Goal: Find specific page/section: Find specific page/section

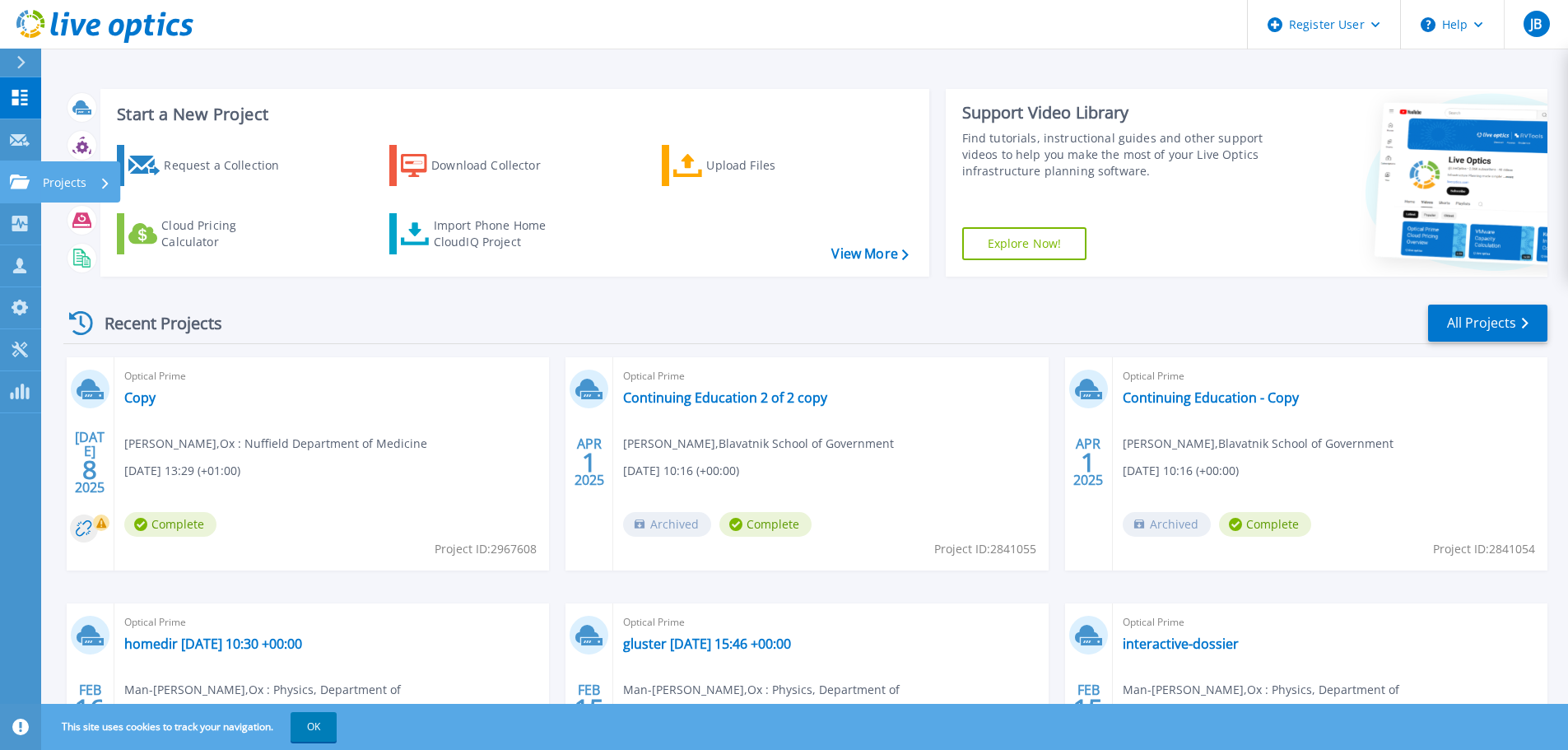
click at [26, 181] on icon at bounding box center [19, 182] width 20 height 14
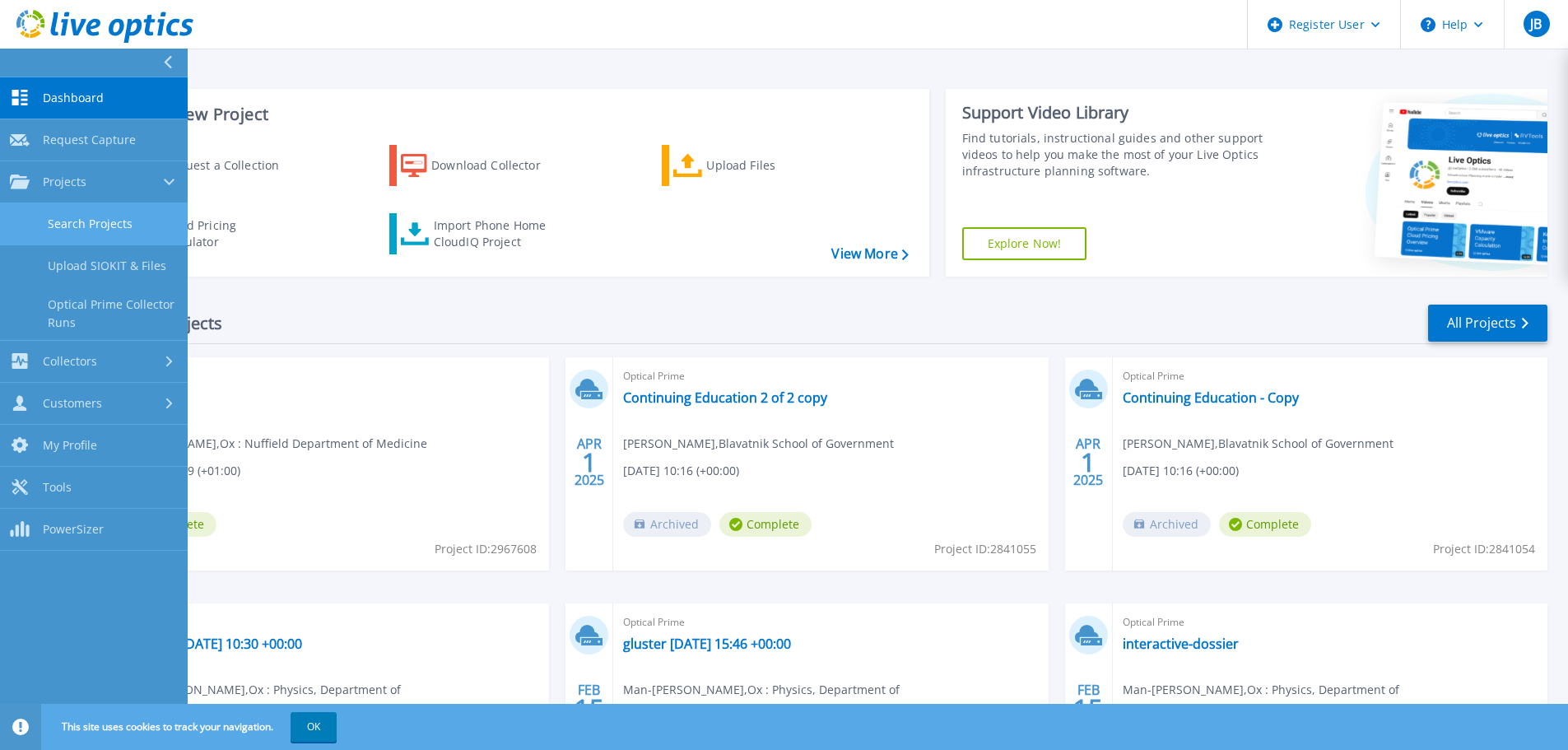
click at [122, 225] on link "Search Projects" at bounding box center [94, 224] width 187 height 42
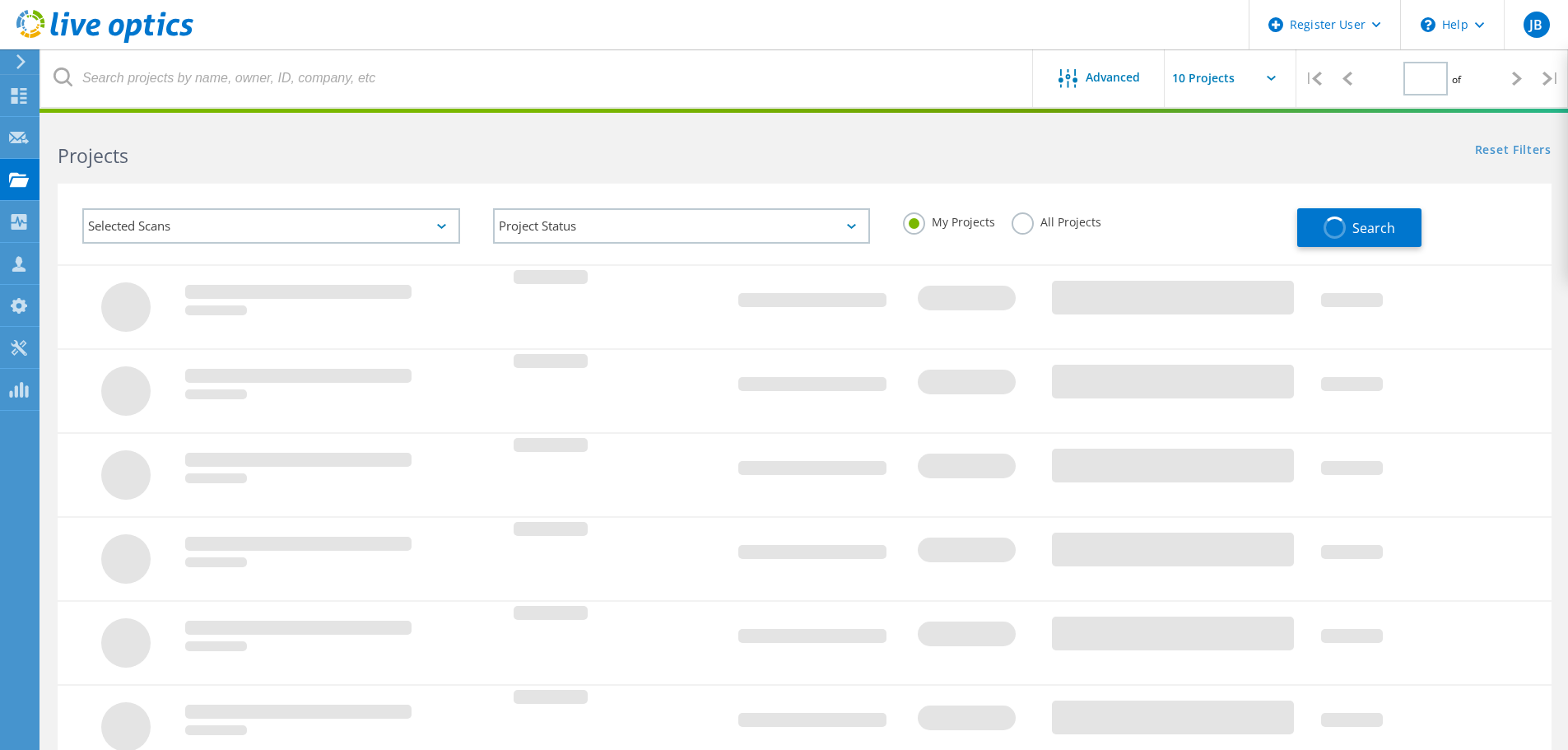
type input "1"
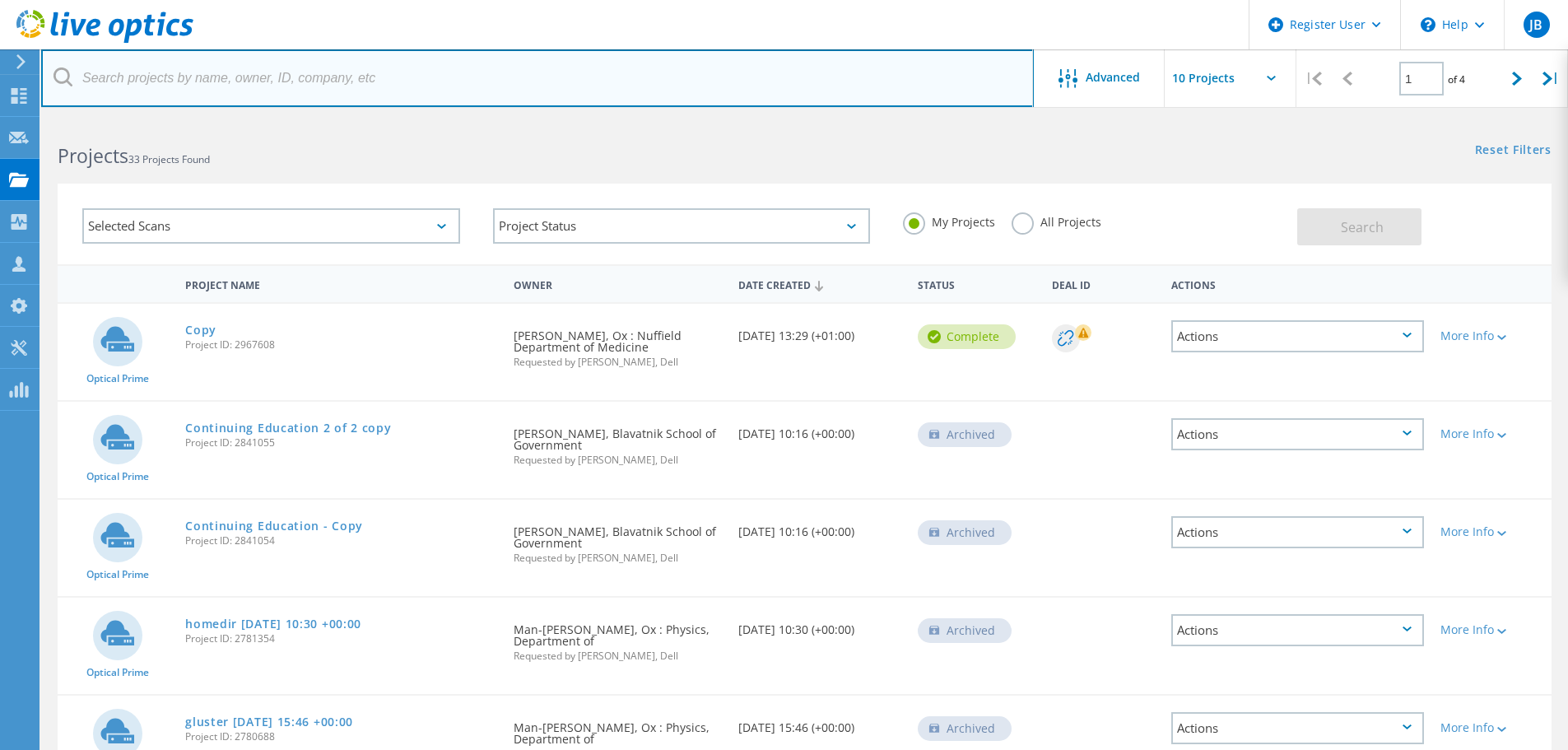
click at [416, 82] on input "text" at bounding box center [538, 78] width 993 height 58
click at [445, 67] on input "text" at bounding box center [538, 78] width 993 height 58
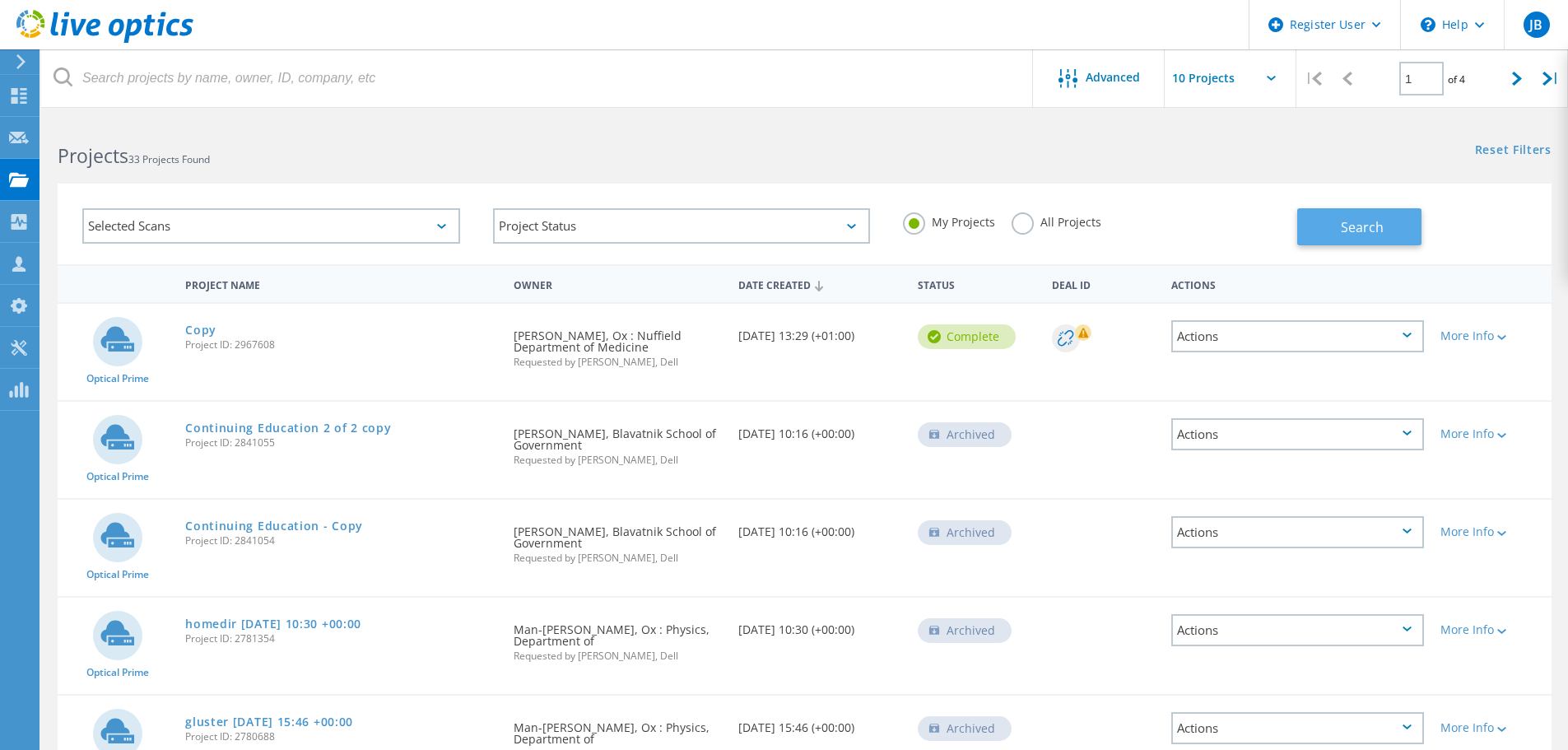
click at [1363, 221] on span "Search" at bounding box center [1362, 227] width 43 height 18
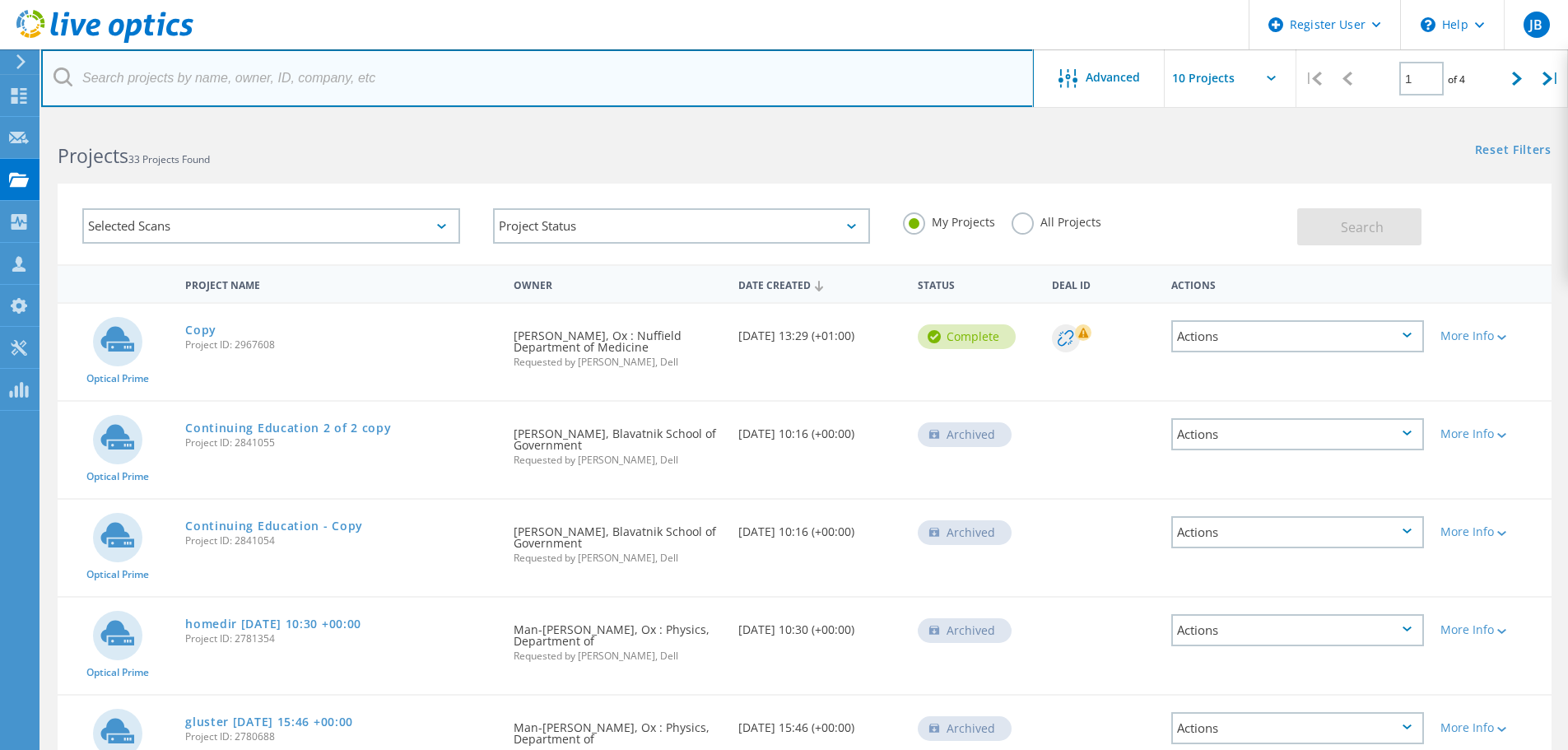
click at [470, 54] on input "text" at bounding box center [538, 78] width 993 height 58
click at [318, 85] on input "text" at bounding box center [538, 78] width 993 height 58
paste input "[PERSON_NAME][EMAIL_ADDRESS][PERSON_NAME][DOMAIN_NAME]"
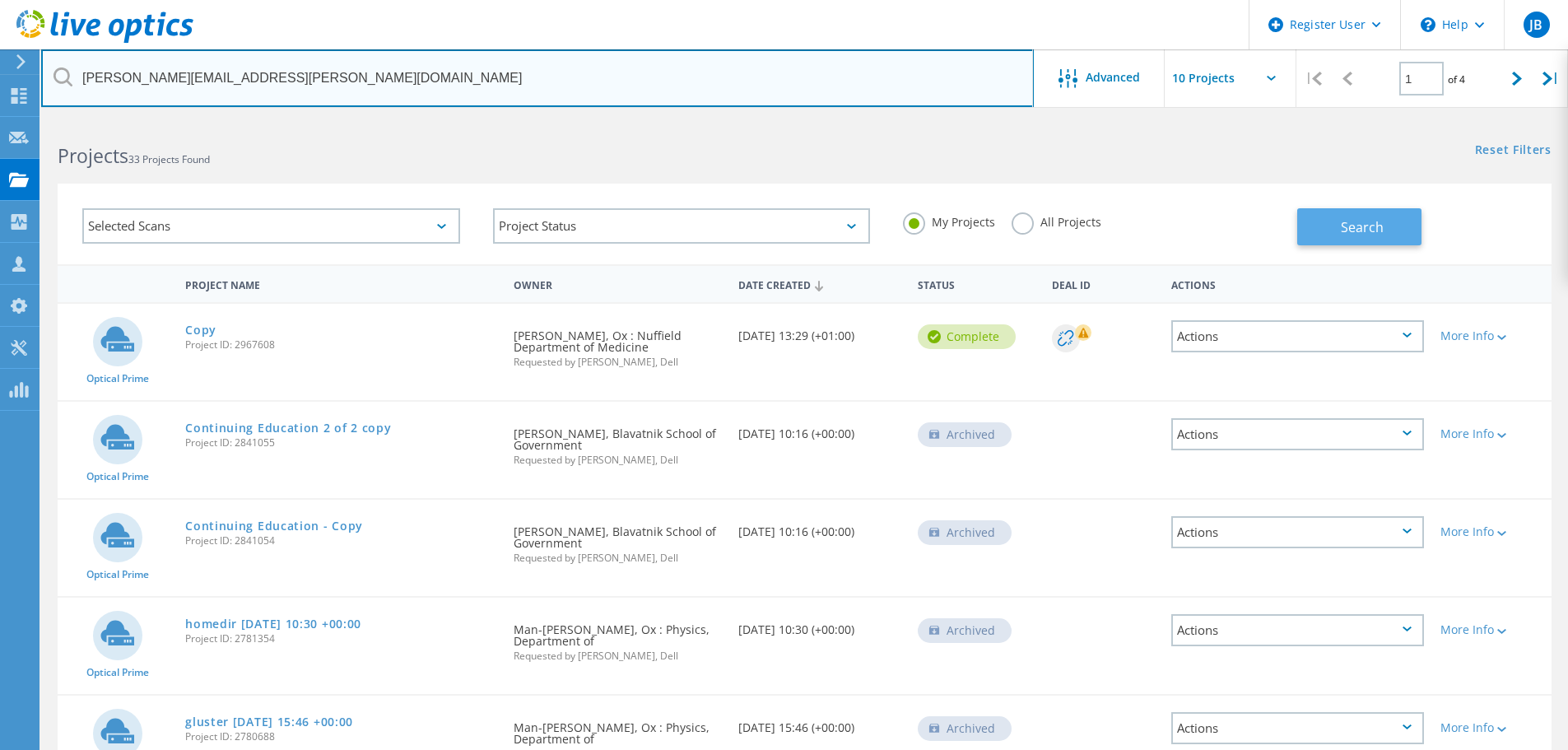
type input "[PERSON_NAME][EMAIL_ADDRESS][PERSON_NAME][DOMAIN_NAME]"
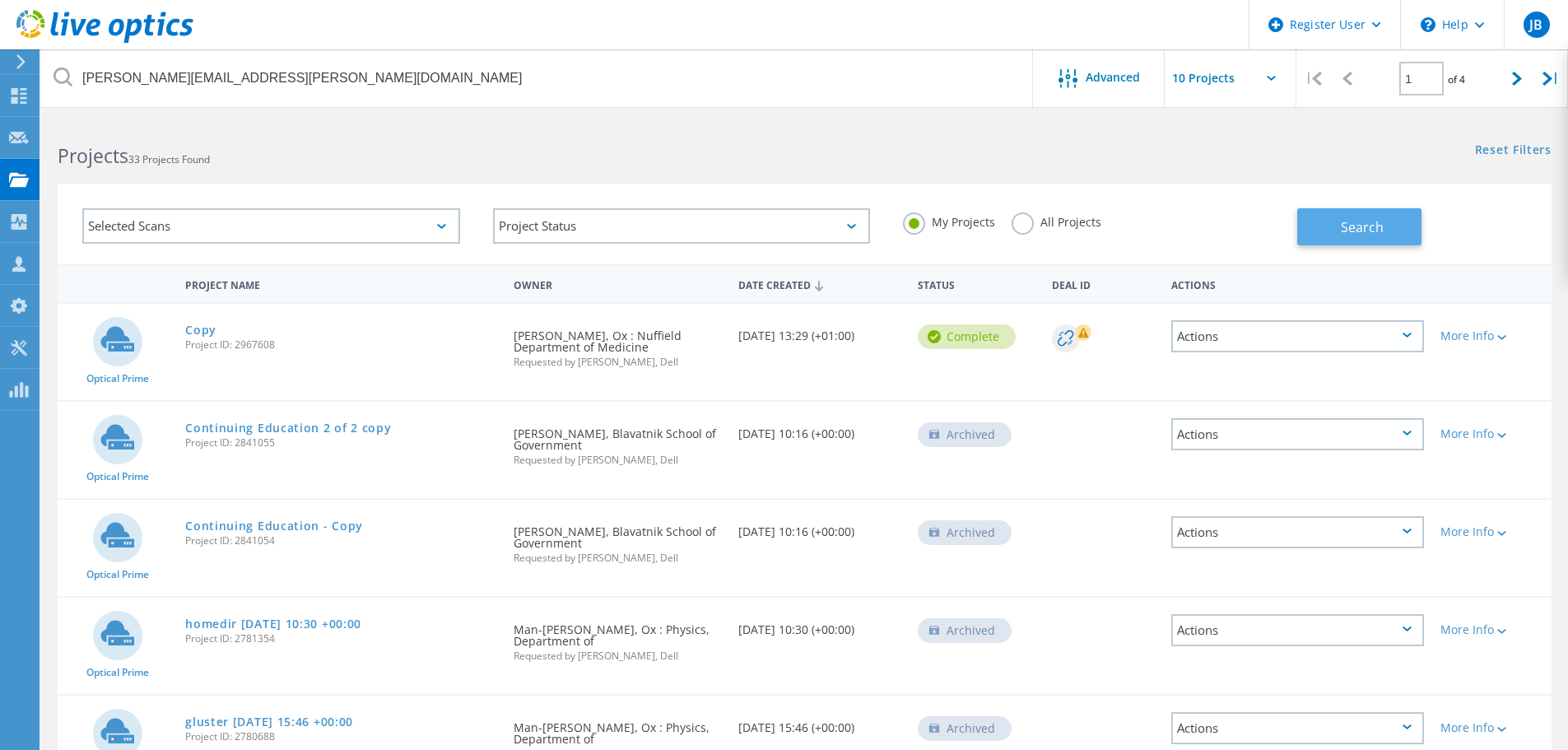
click at [1346, 234] on span "Search" at bounding box center [1362, 227] width 43 height 18
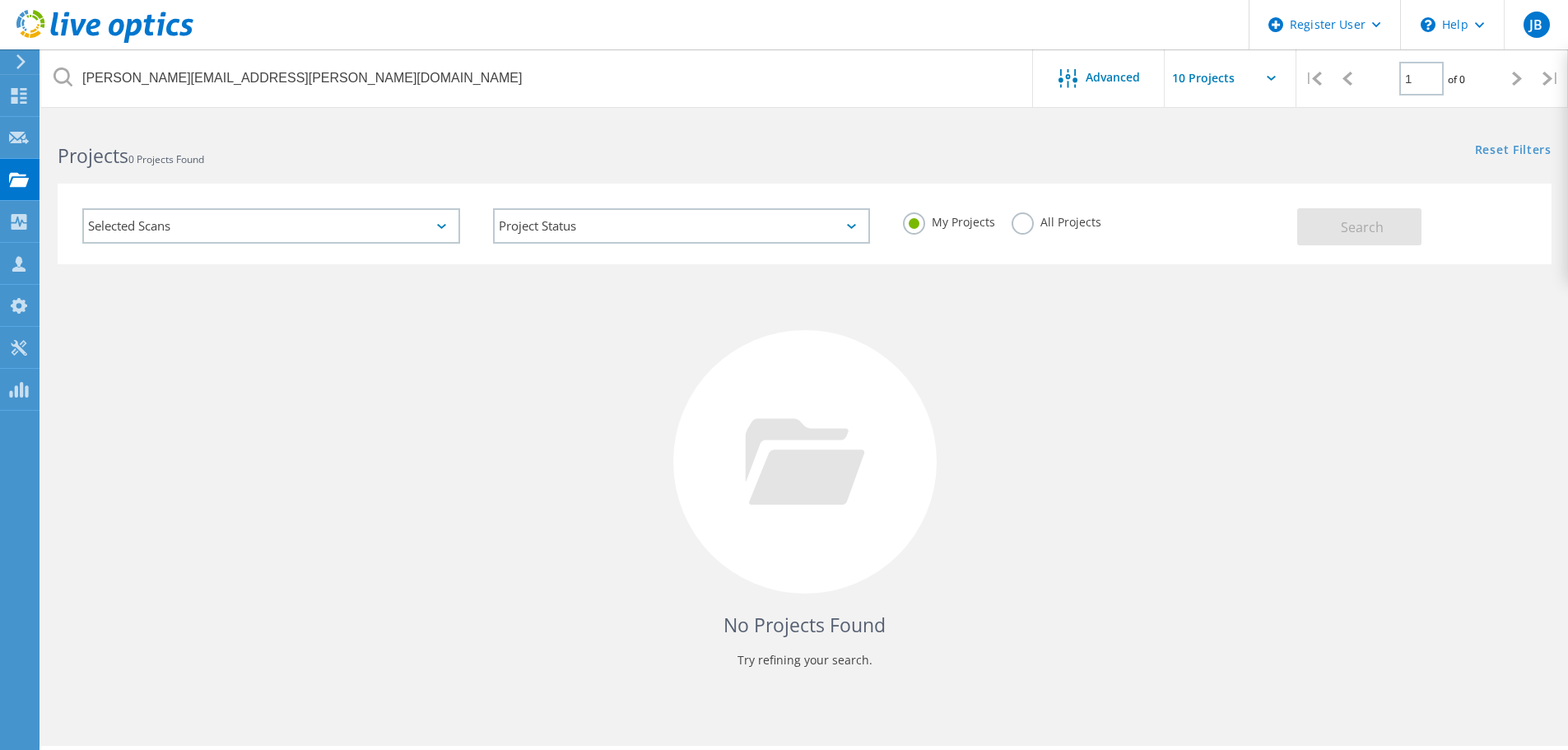
click at [1064, 227] on label "All Projects" at bounding box center [1056, 220] width 90 height 16
click at [0, 0] on input "All Projects" at bounding box center [0, 0] width 0 height 0
click at [1331, 224] on button "Search" at bounding box center [1359, 226] width 124 height 37
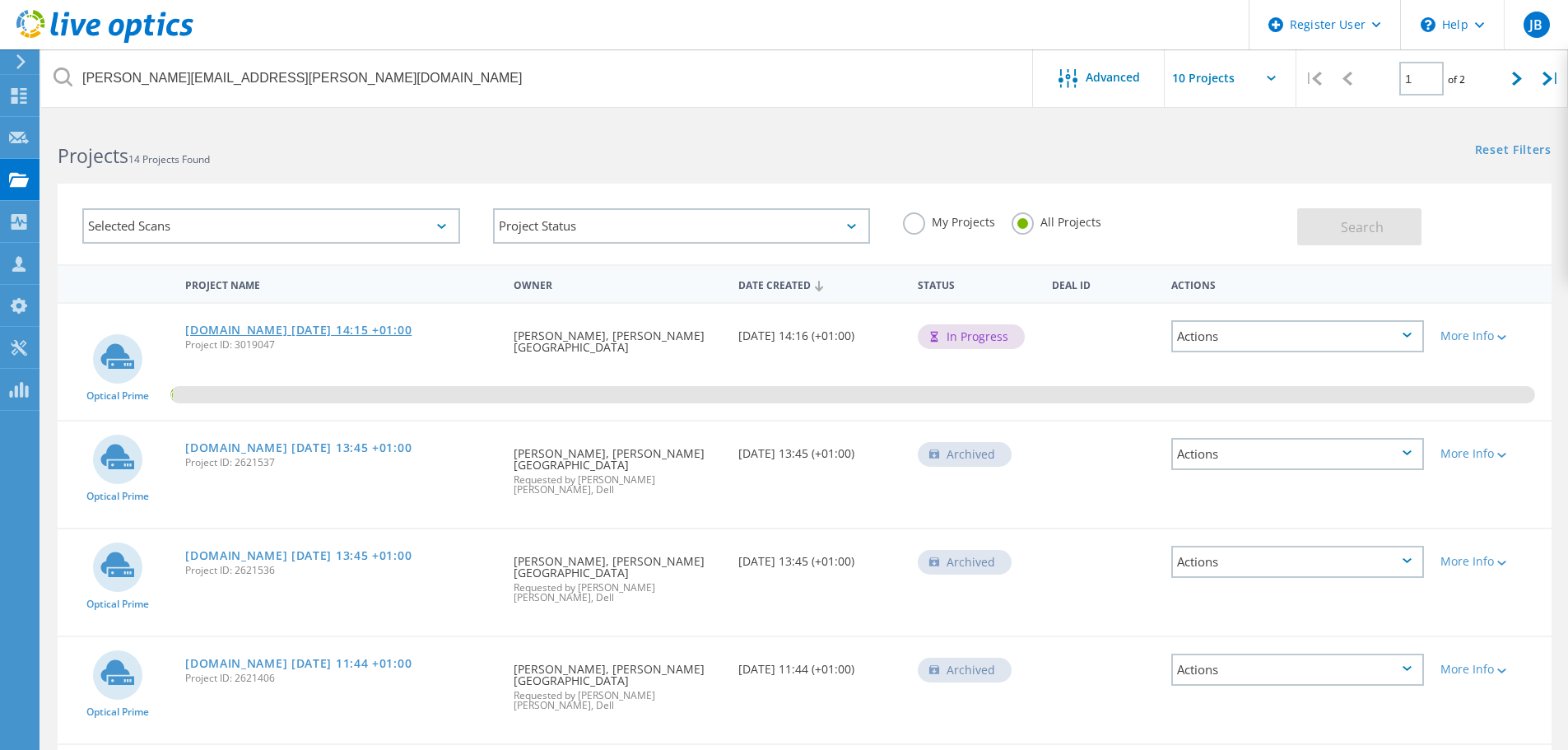
click at [334, 324] on link "[DOMAIN_NAME] [DATE] 14:15 +01:00" at bounding box center [298, 330] width 226 height 11
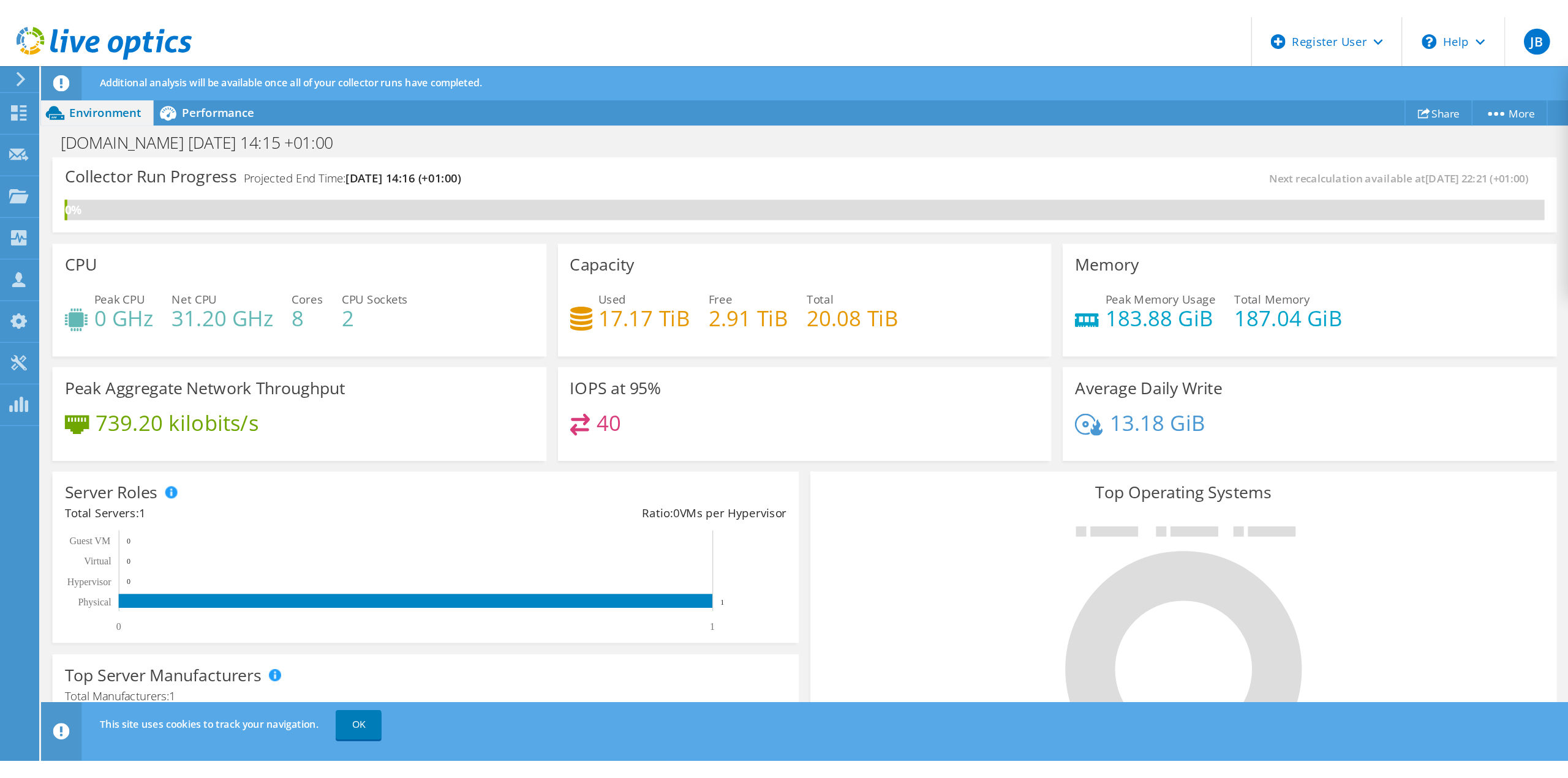
scroll to position [366, 0]
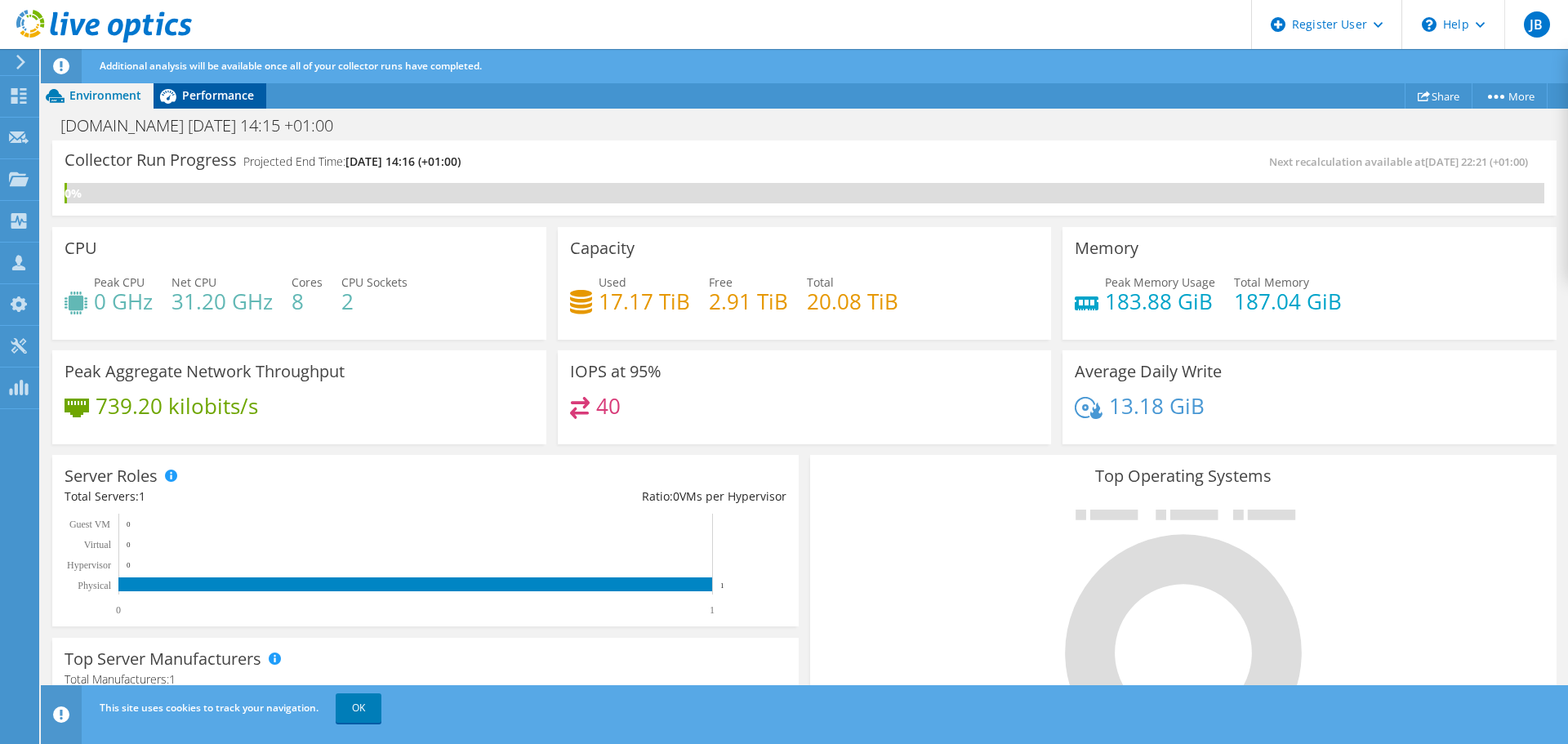
click at [205, 97] on span "Performance" at bounding box center [218, 95] width 72 height 16
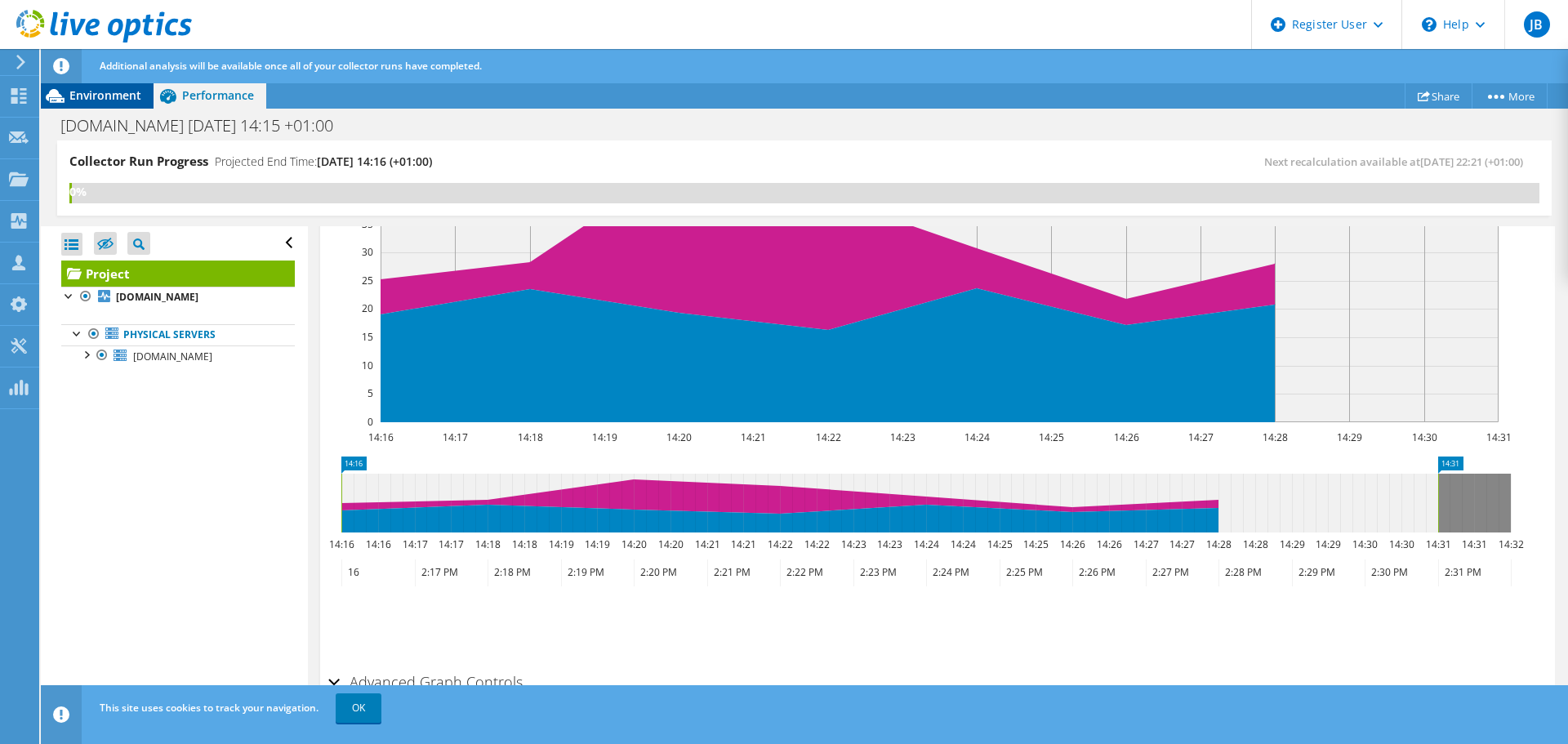
click at [126, 97] on span "Environment" at bounding box center [105, 95] width 72 height 16
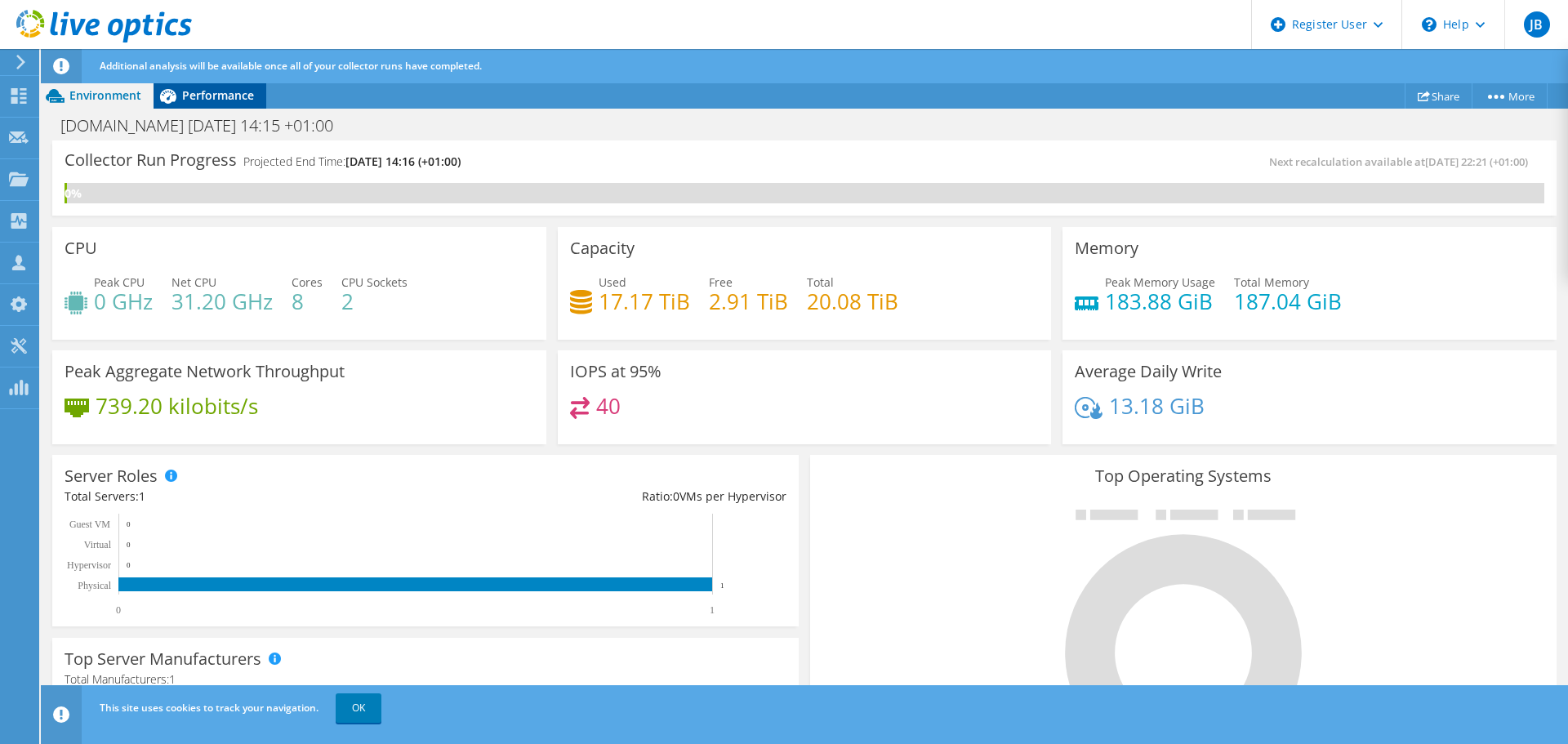
click at [189, 99] on span "Performance" at bounding box center [218, 95] width 72 height 16
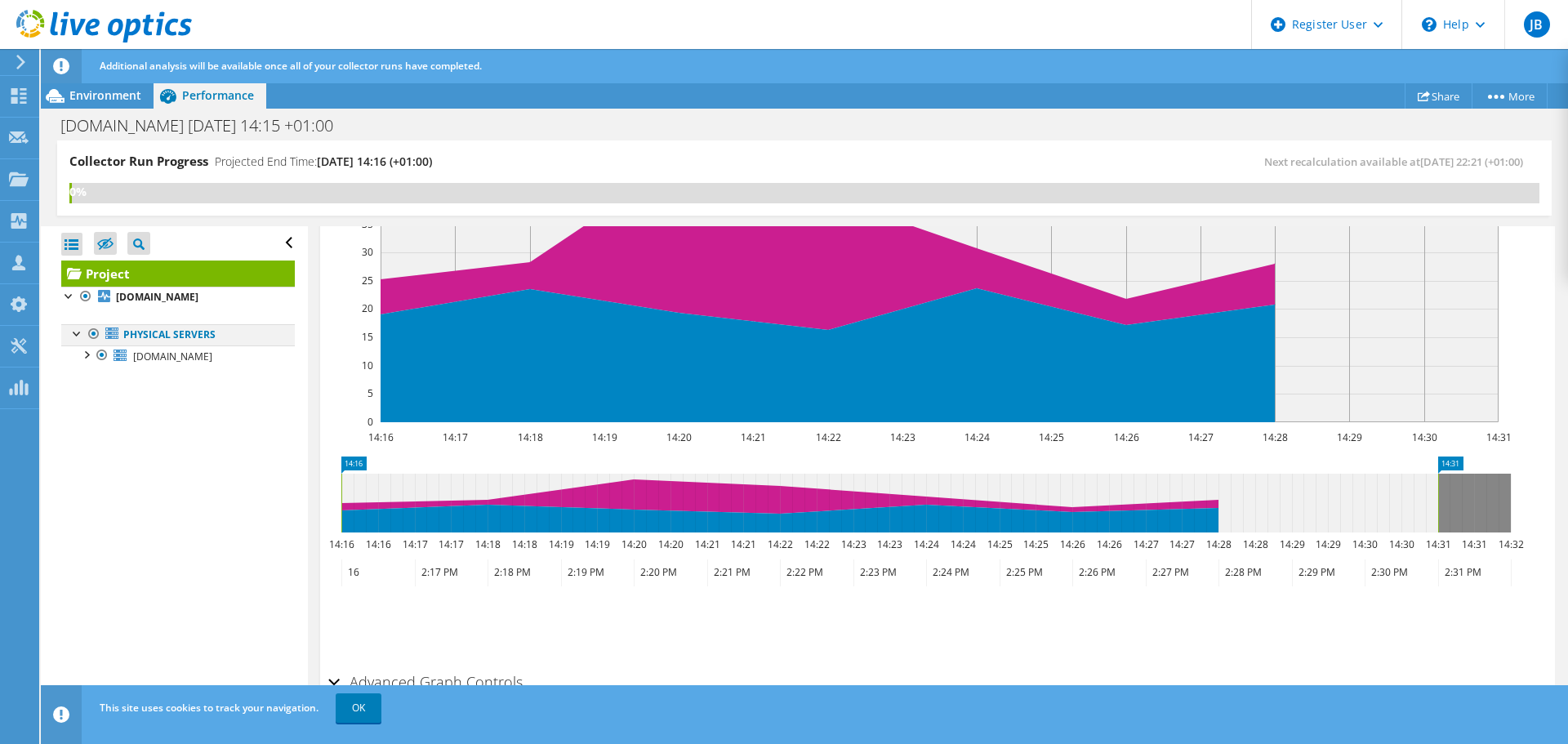
click at [76, 328] on div at bounding box center [77, 332] width 16 height 16
click at [76, 330] on div at bounding box center [77, 332] width 16 height 16
click at [71, 294] on div at bounding box center [69, 295] width 16 height 16
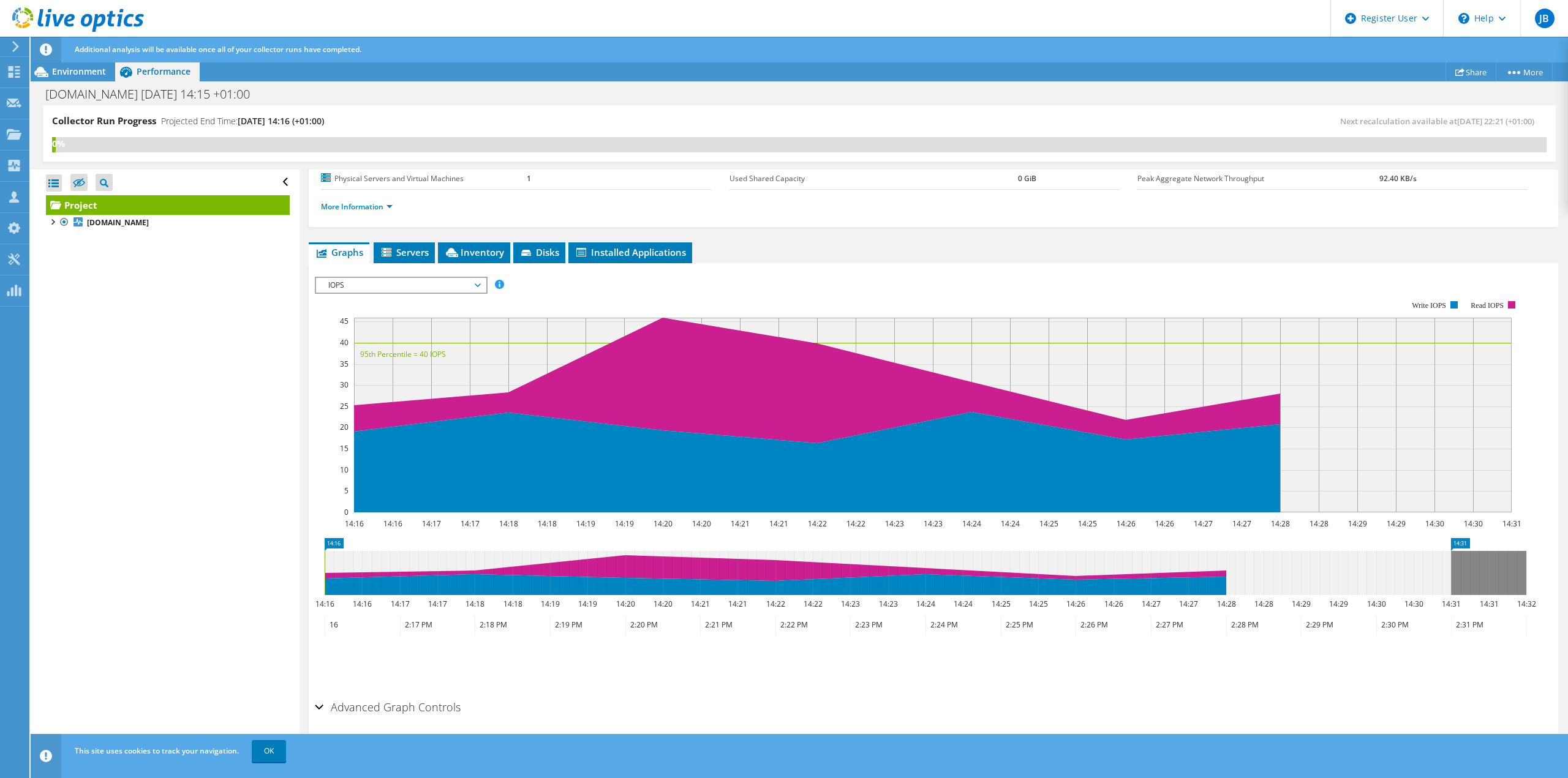
scroll to position [145, 0]
